Goal: Transaction & Acquisition: Purchase product/service

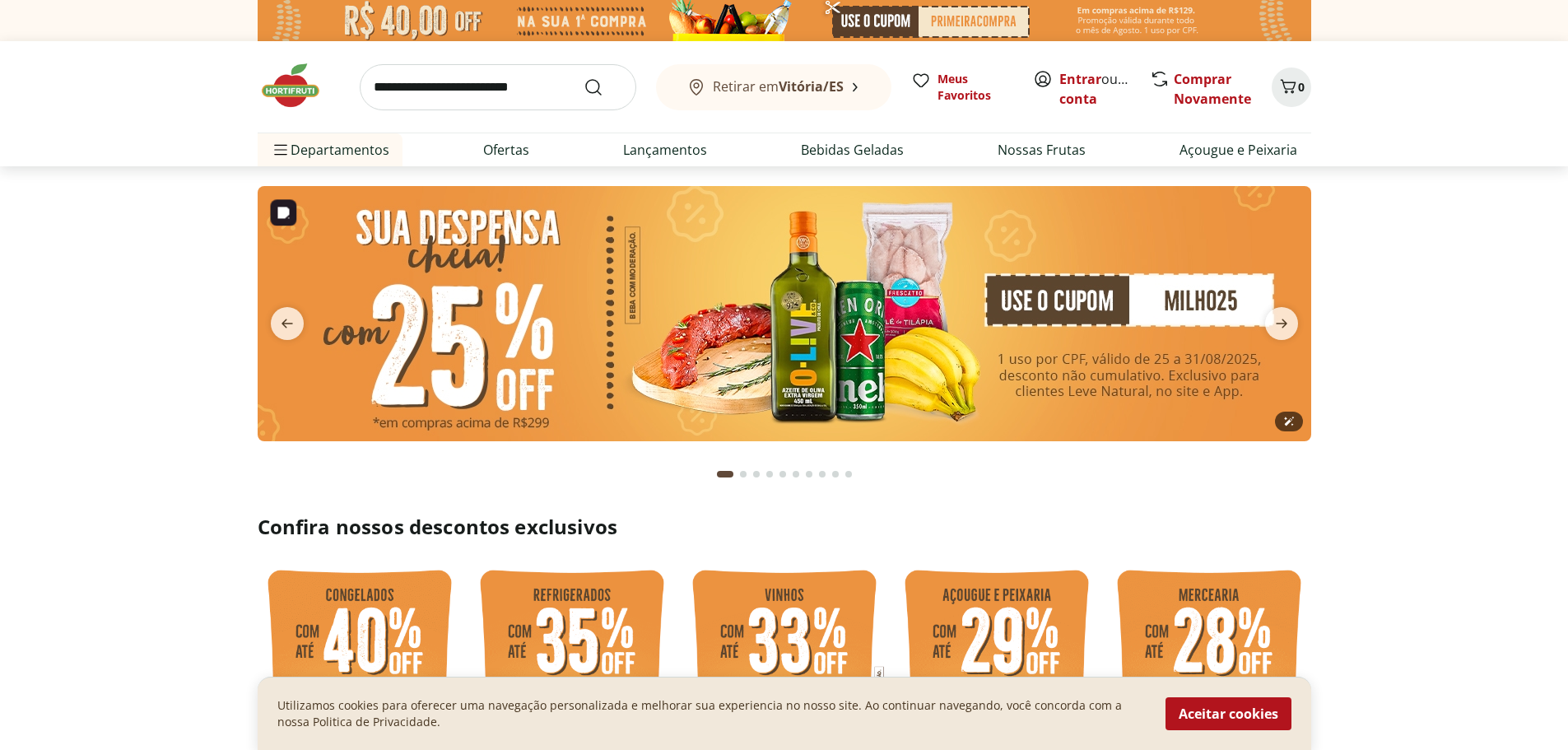
click at [856, 331] on img at bounding box center [784, 313] width 1053 height 255
click at [1111, 304] on img at bounding box center [784, 313] width 1053 height 255
click at [797, 352] on img at bounding box center [784, 313] width 1053 height 255
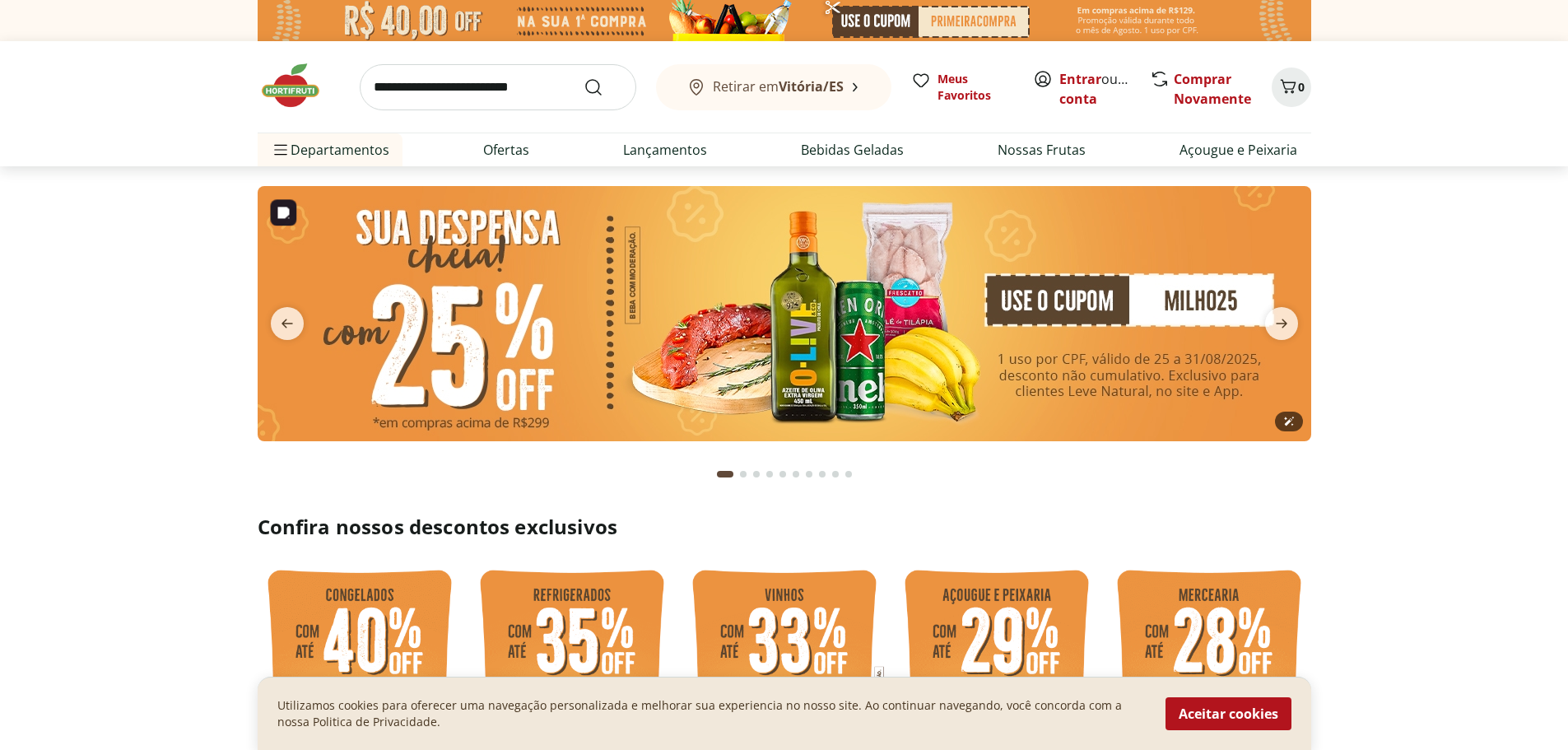
click at [797, 352] on img at bounding box center [784, 313] width 1053 height 255
click at [510, 341] on img at bounding box center [784, 313] width 1053 height 255
click at [782, 380] on img at bounding box center [784, 313] width 1053 height 255
click at [1286, 322] on icon "next" at bounding box center [1281, 323] width 19 height 19
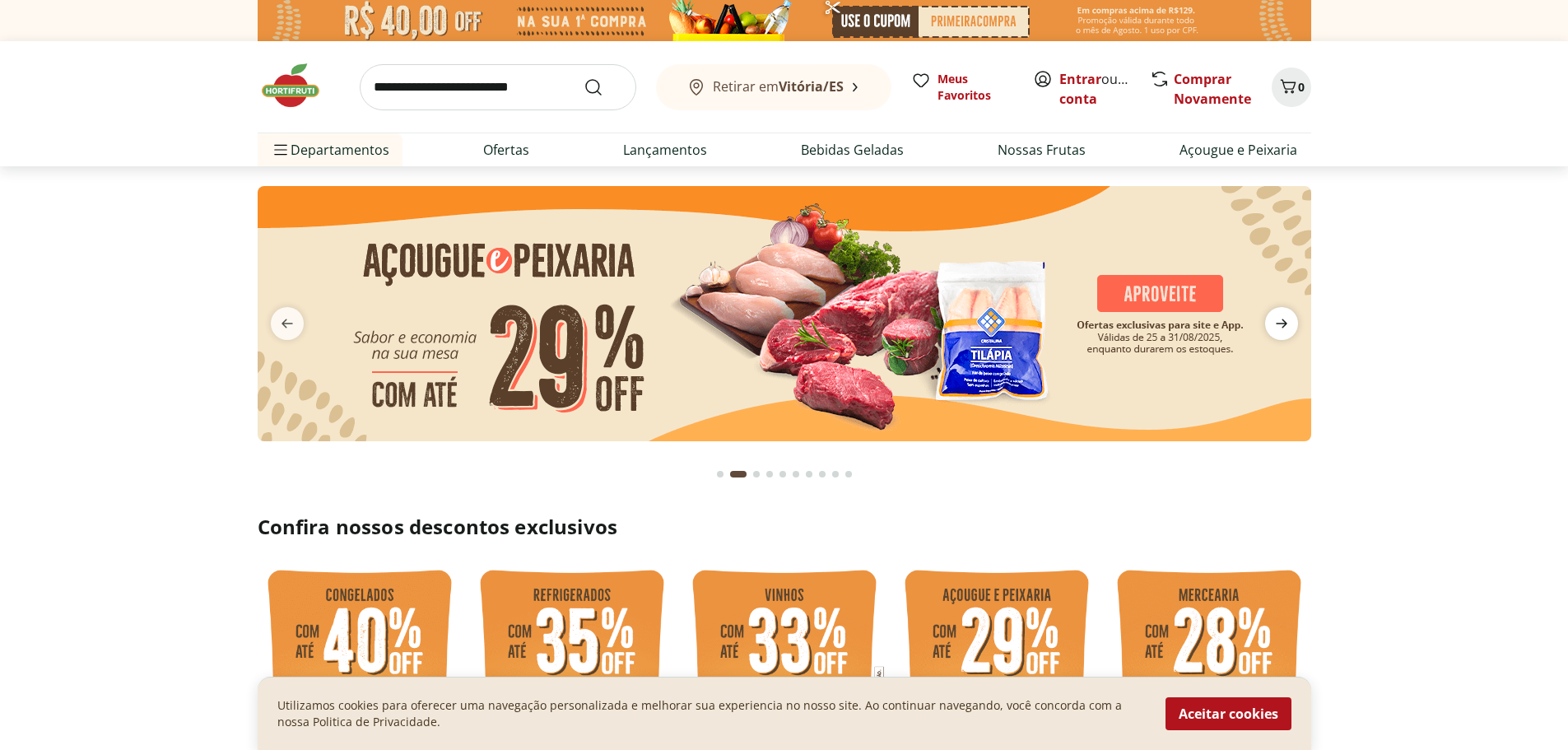
click at [1286, 322] on icon "next" at bounding box center [1281, 323] width 19 height 19
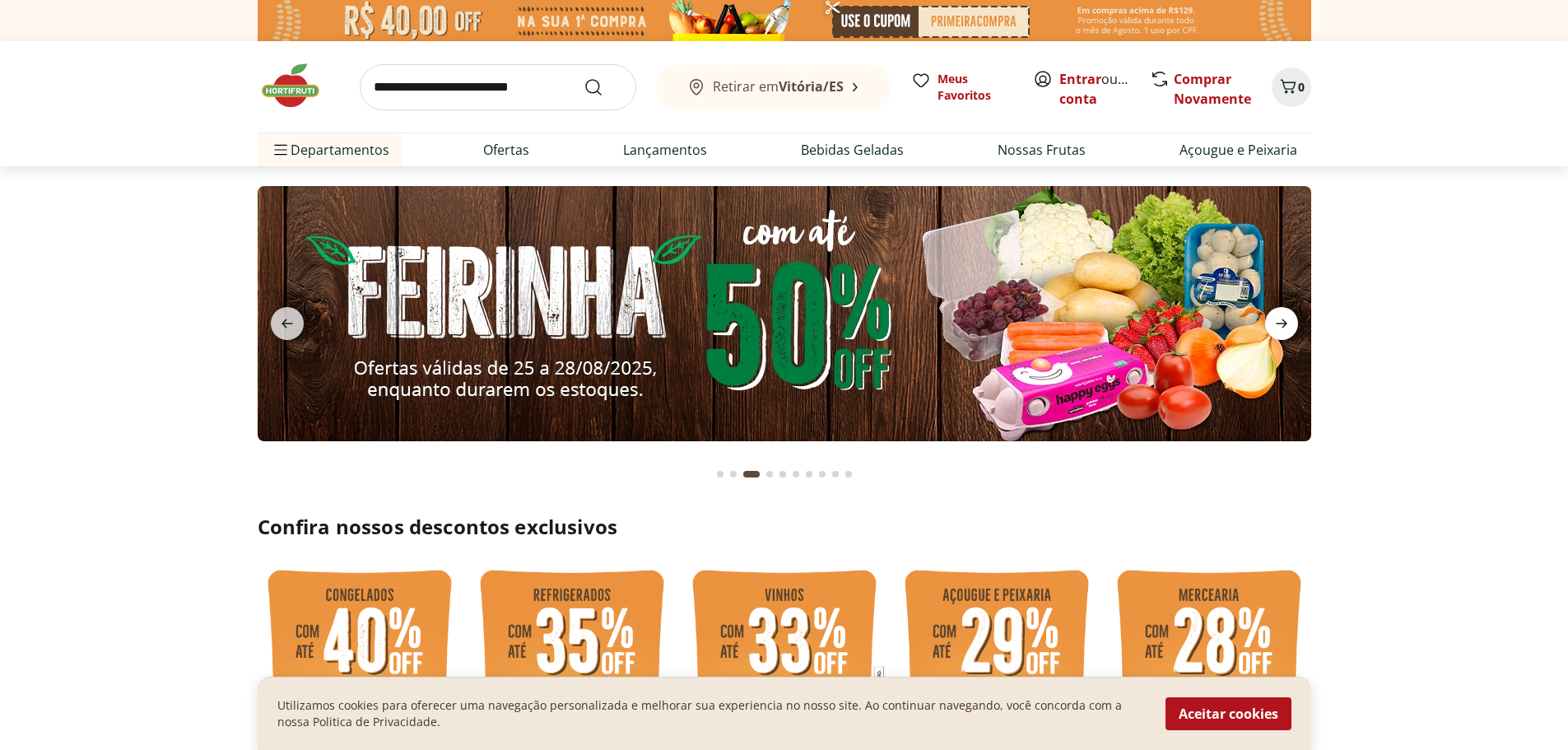
click at [1286, 322] on icon "next" at bounding box center [1281, 323] width 19 height 19
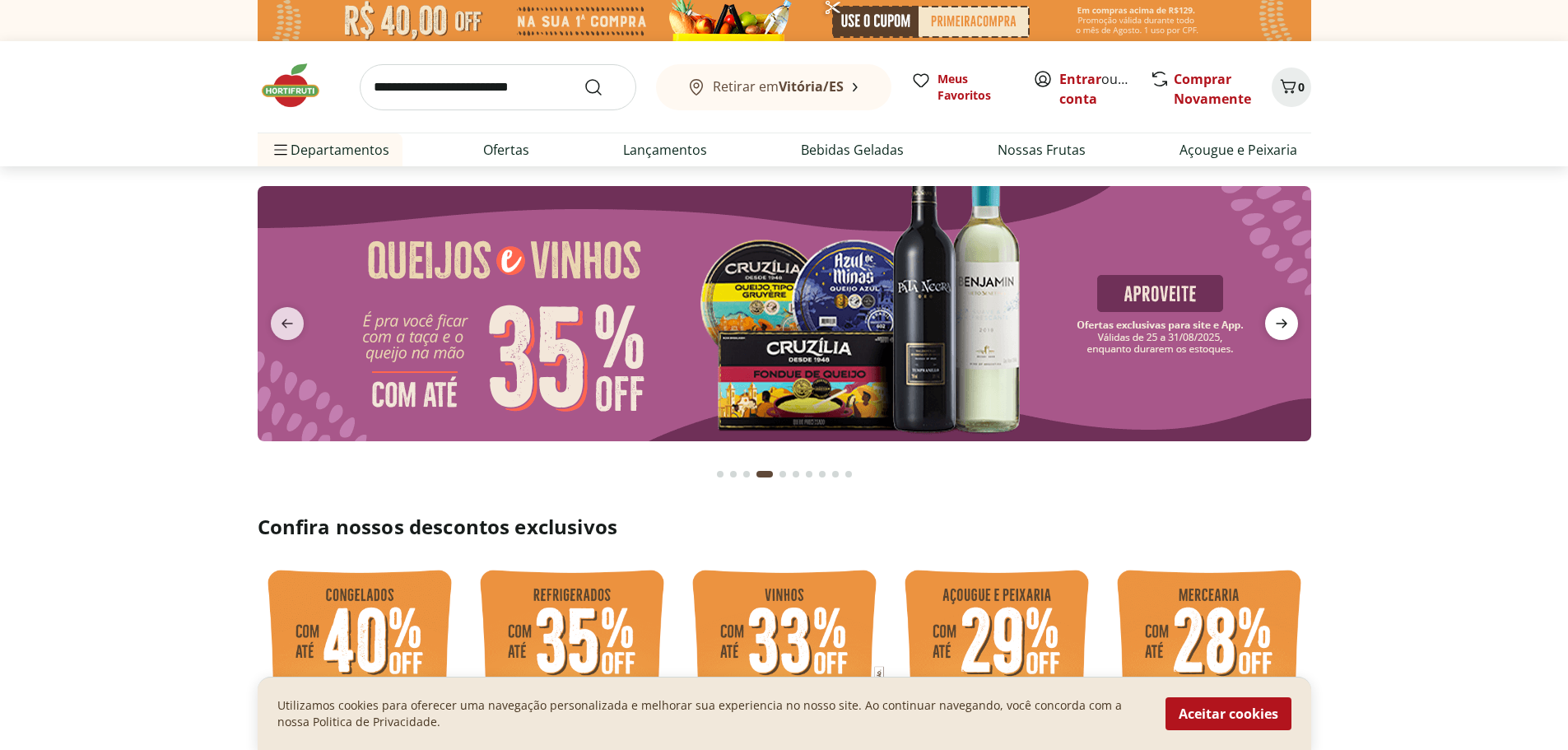
click at [1286, 322] on icon "next" at bounding box center [1281, 323] width 19 height 19
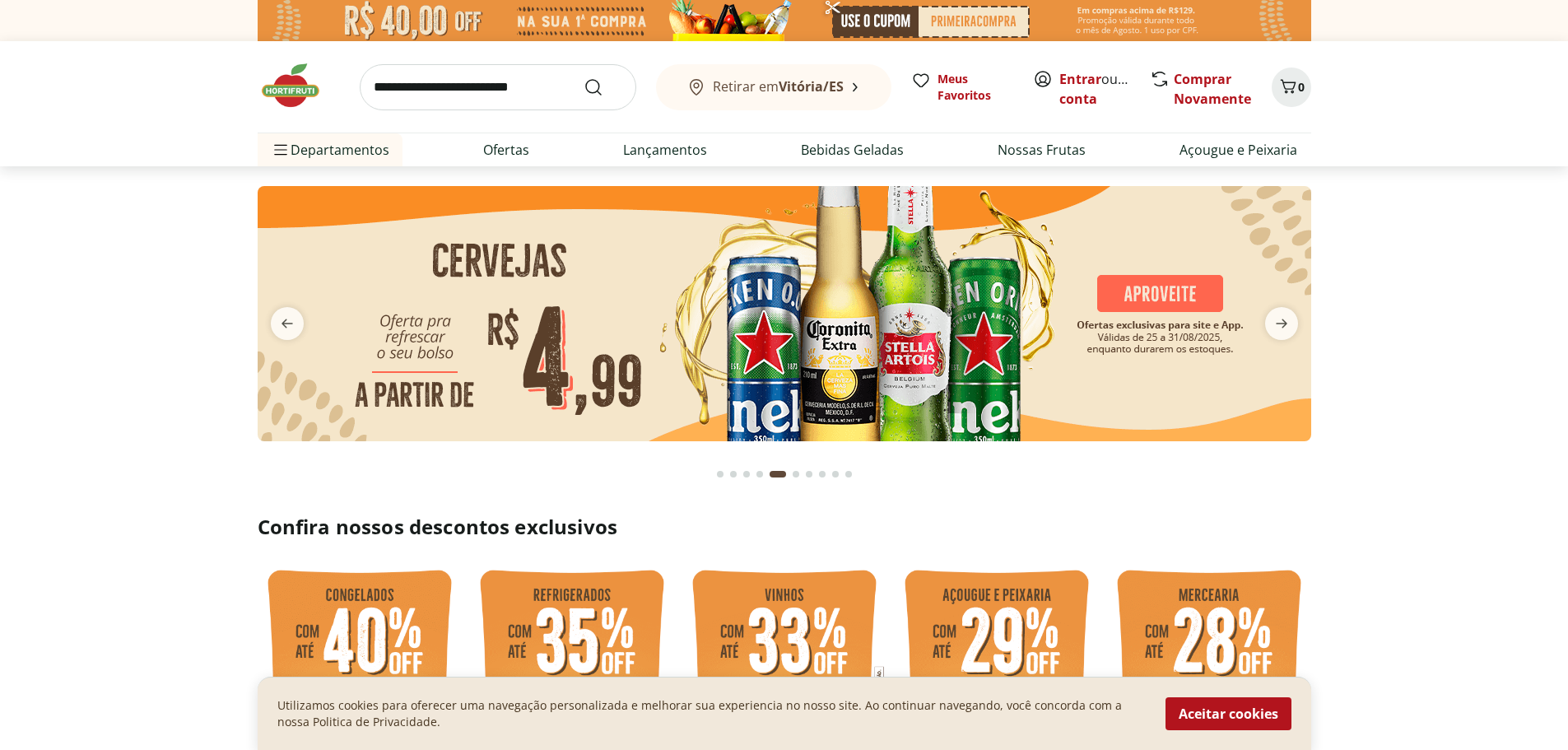
click at [442, 89] on input "search" at bounding box center [498, 87] width 277 height 46
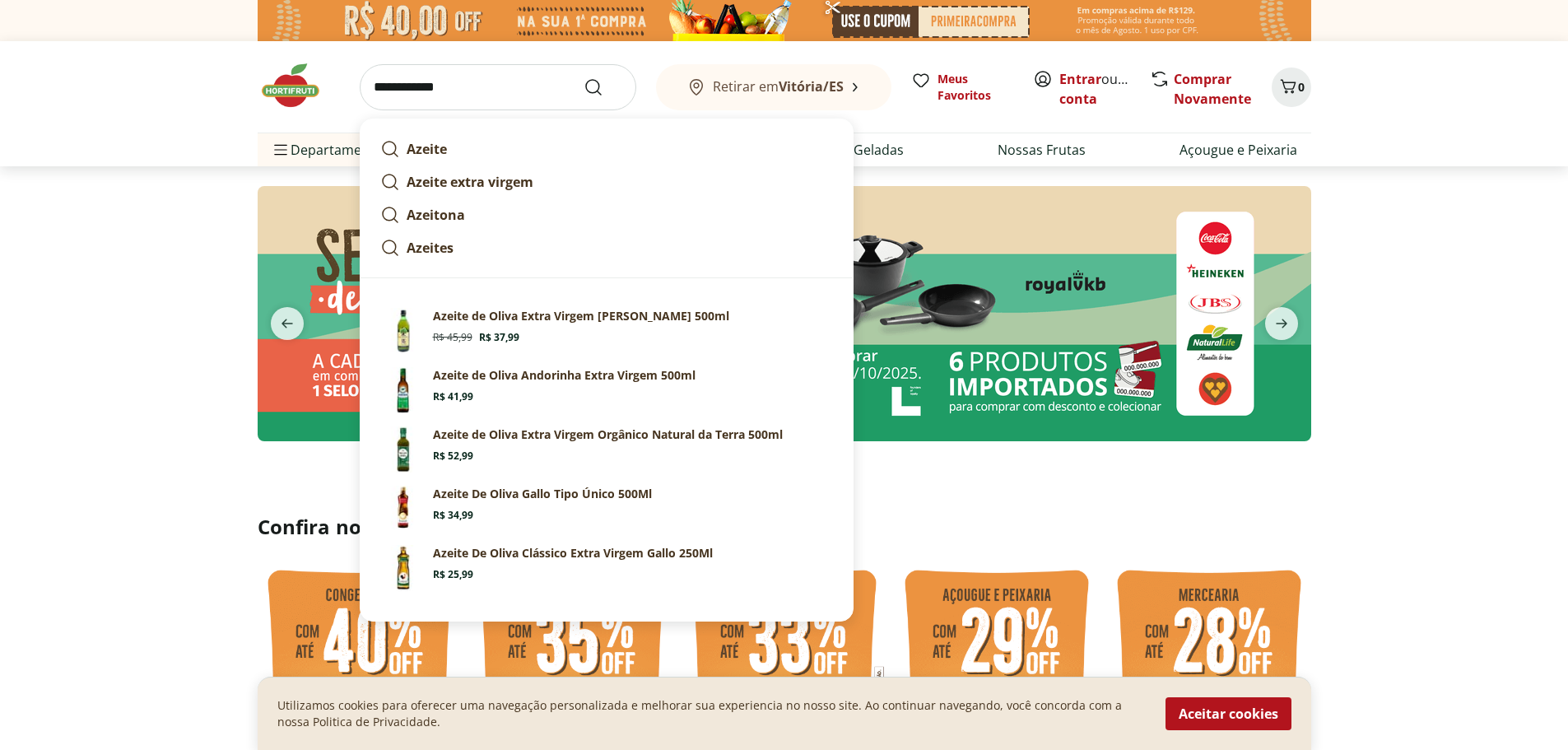
type input "**********"
click at [584, 77] on button "Submit Search" at bounding box center [603, 87] width 40 height 19
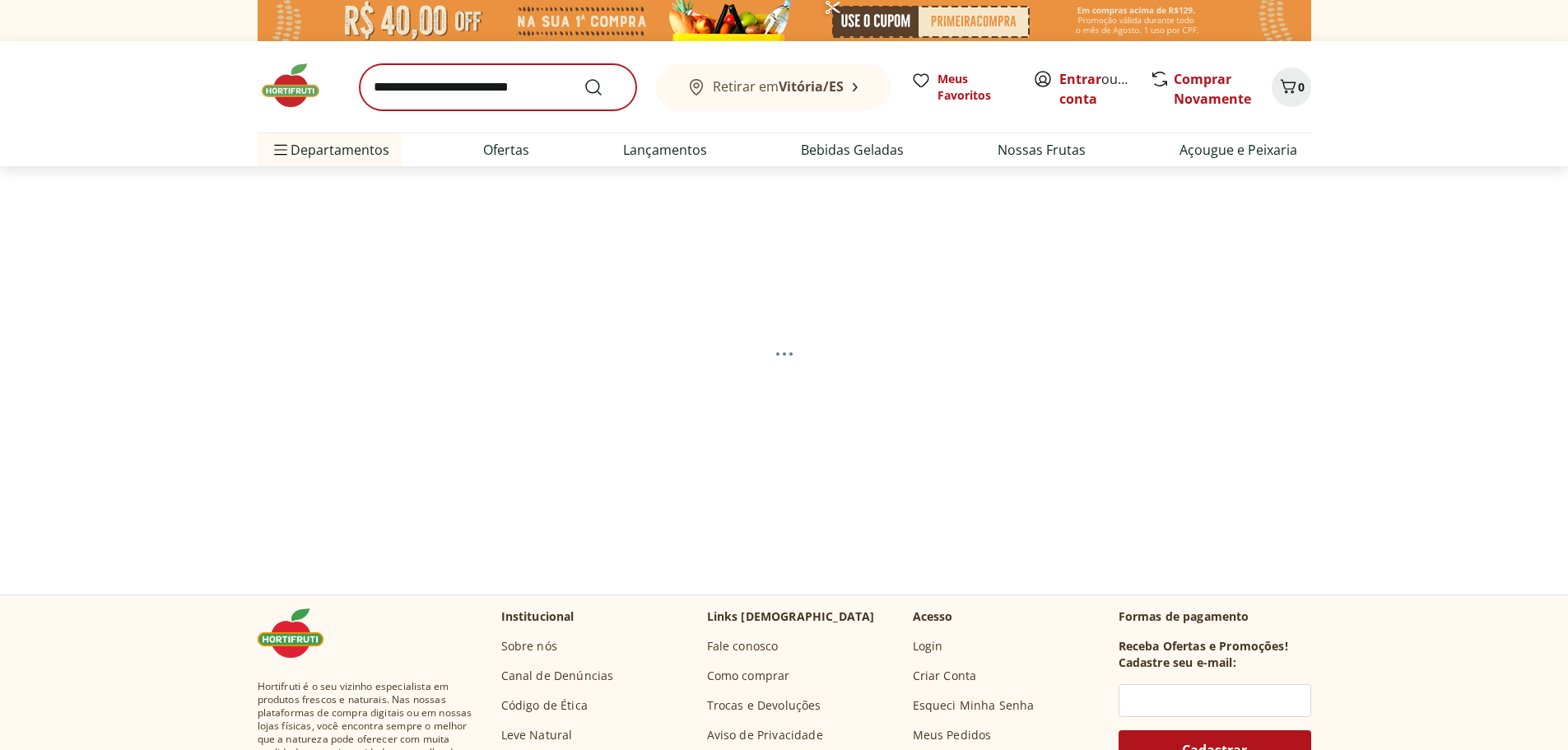
select select "**********"
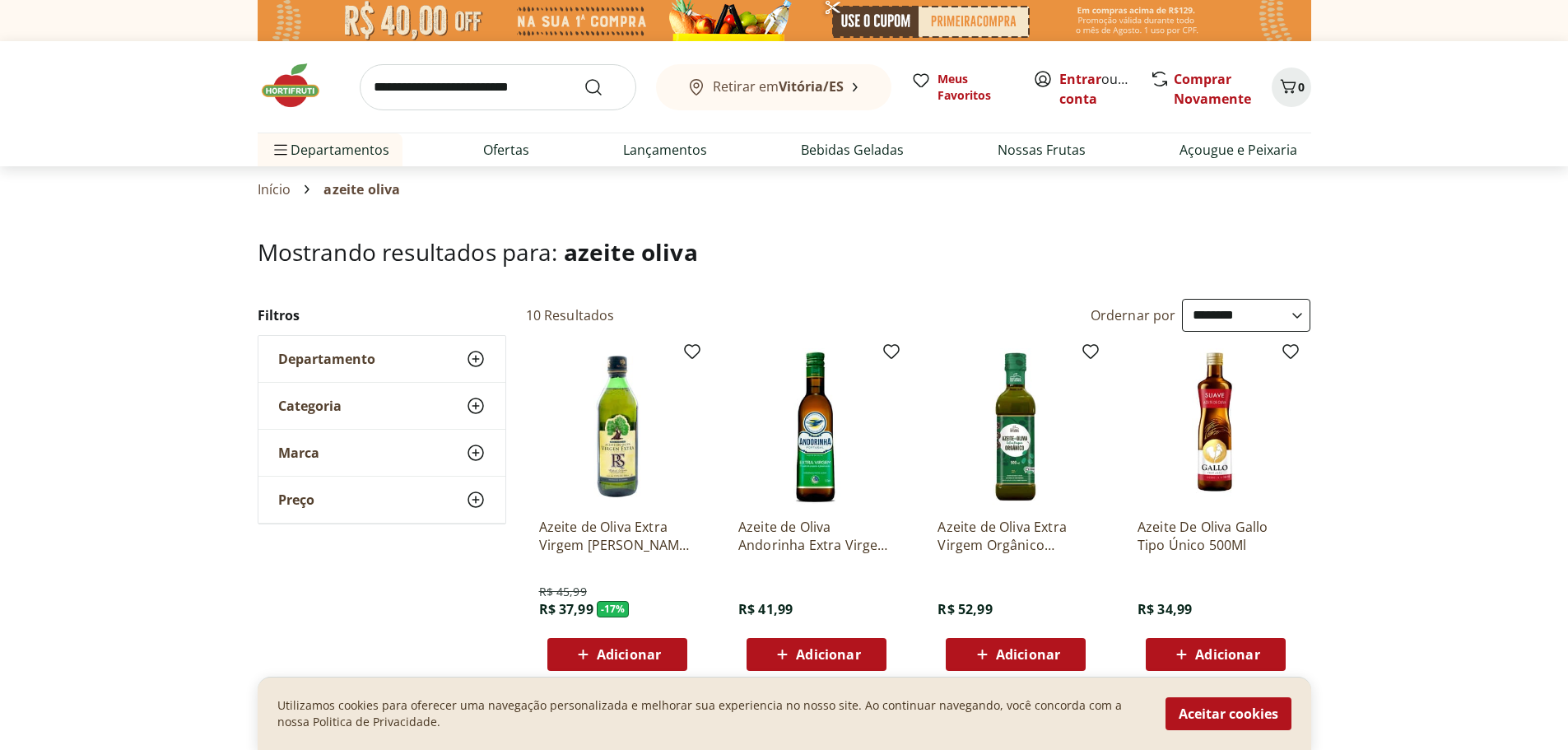
click at [511, 76] on input "search" at bounding box center [498, 87] width 277 height 46
type input "**********"
click at [584, 77] on button "Submit Search" at bounding box center [603, 87] width 40 height 19
